Goal: Information Seeking & Learning: Learn about a topic

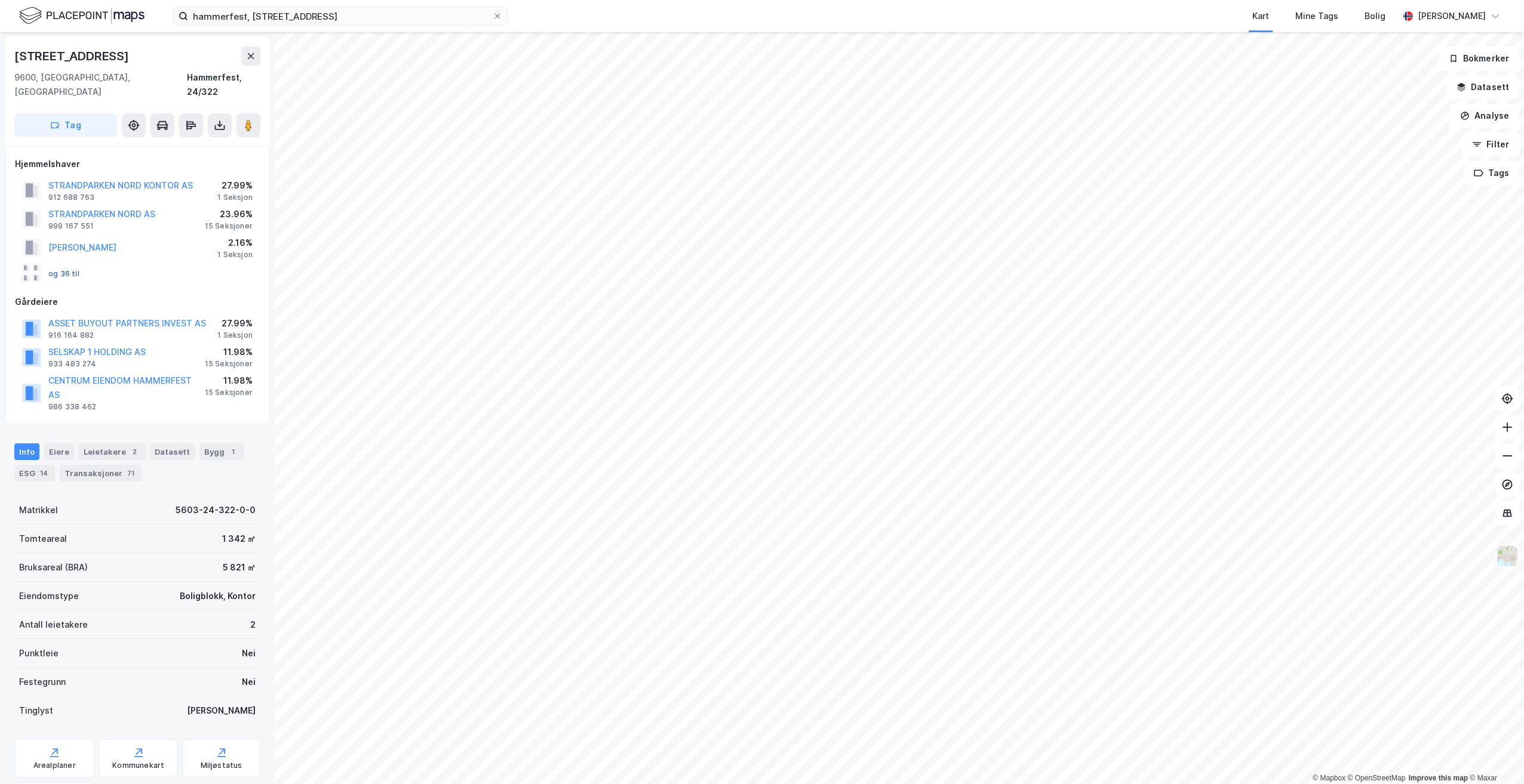
click at [0, 0] on button "og 36 til" at bounding box center [0, 0] width 0 height 0
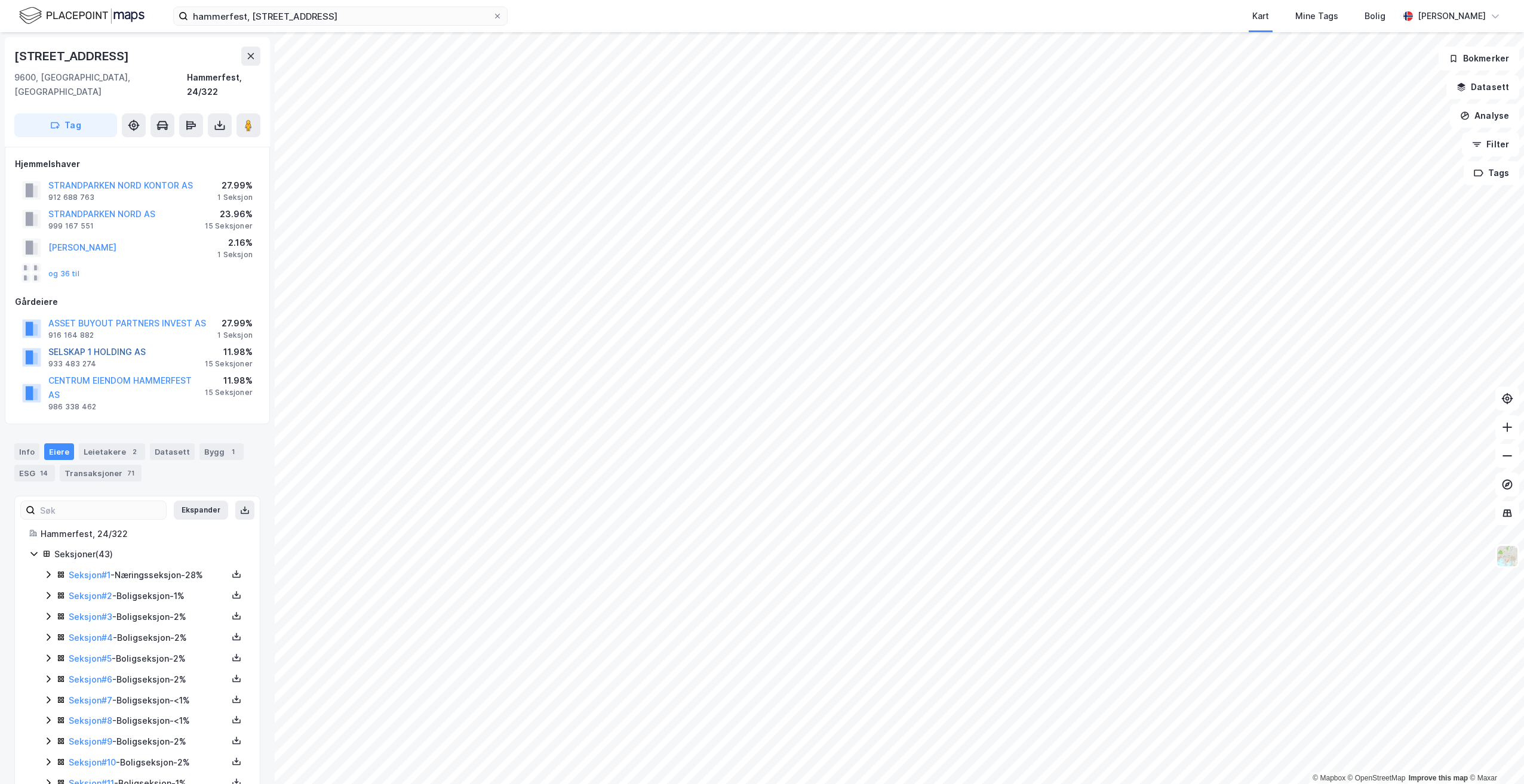
click at [0, 0] on button "SELSKAP 1 HOLDING AS" at bounding box center [0, 0] width 0 height 0
